Goal: Task Accomplishment & Management: Use online tool/utility

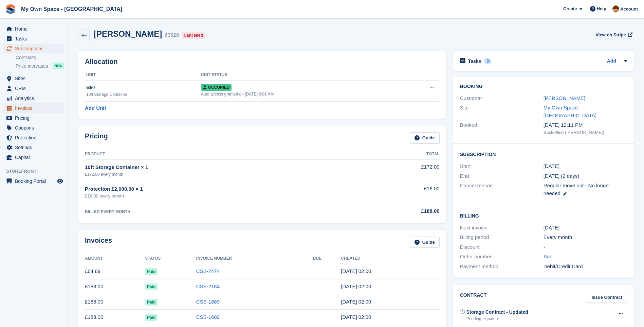
click at [28, 108] on span "Invoices" at bounding box center [35, 108] width 41 height 10
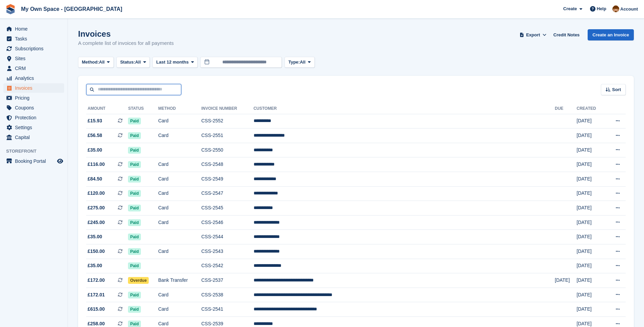
click at [103, 88] on input "text" at bounding box center [133, 89] width 95 height 11
type input "*"
click at [41, 48] on span "Subscriptions" at bounding box center [35, 49] width 41 height 10
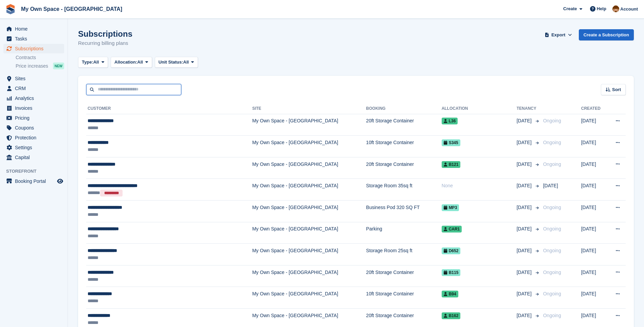
drag, startPoint x: 101, startPoint y: 78, endPoint x: 122, endPoint y: 87, distance: 22.5
click at [122, 87] on input "text" at bounding box center [133, 89] width 95 height 11
type input "***"
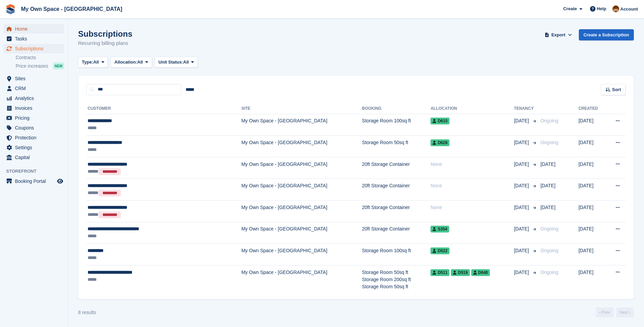
click at [22, 30] on span "Home" at bounding box center [35, 29] width 41 height 10
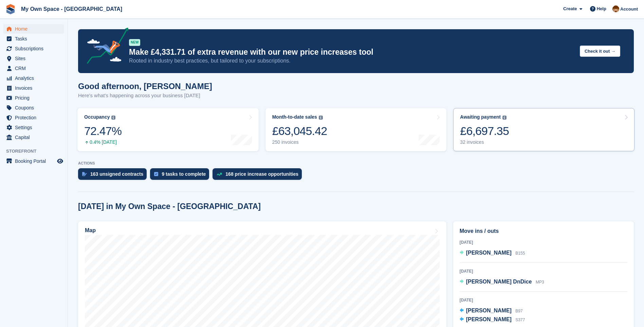
click at [471, 142] on div "32 invoices" at bounding box center [484, 142] width 49 height 6
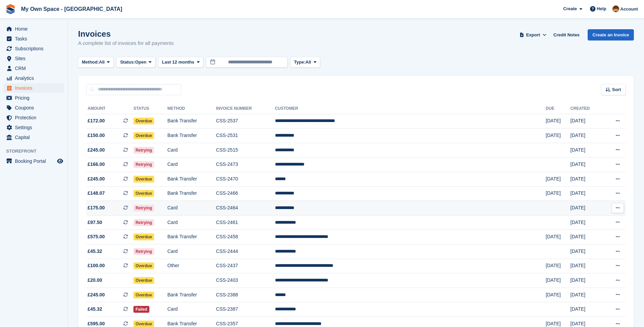
click at [216, 210] on td "Card" at bounding box center [191, 208] width 49 height 15
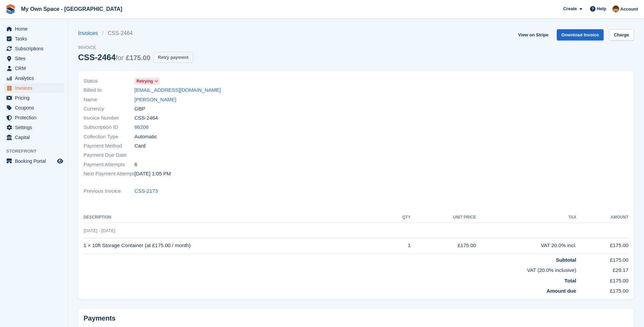
click at [170, 55] on button "Retry payment" at bounding box center [173, 57] width 40 height 11
click at [621, 36] on link "Charge" at bounding box center [621, 34] width 25 height 11
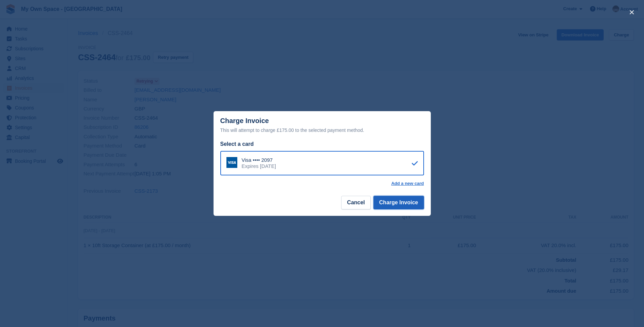
click at [405, 202] on button "Charge Invoice" at bounding box center [399, 203] width 51 height 14
